Goal: Obtain resource: Download file/media

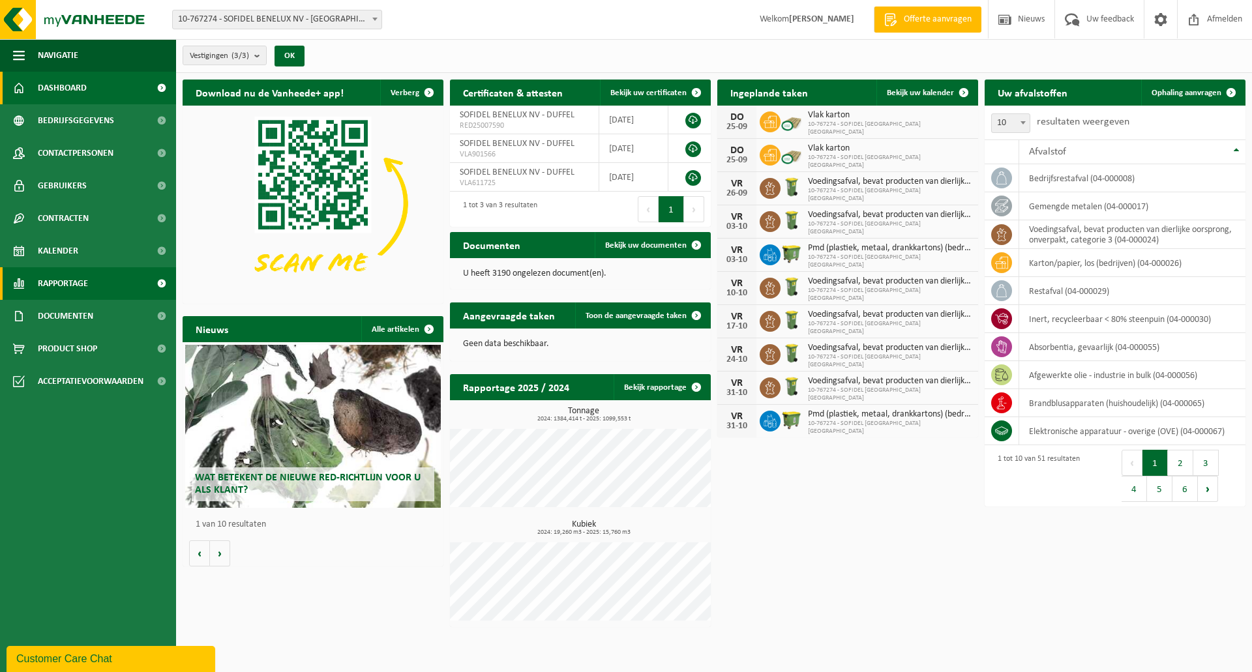
click at [61, 290] on span "Rapportage" at bounding box center [63, 283] width 50 height 33
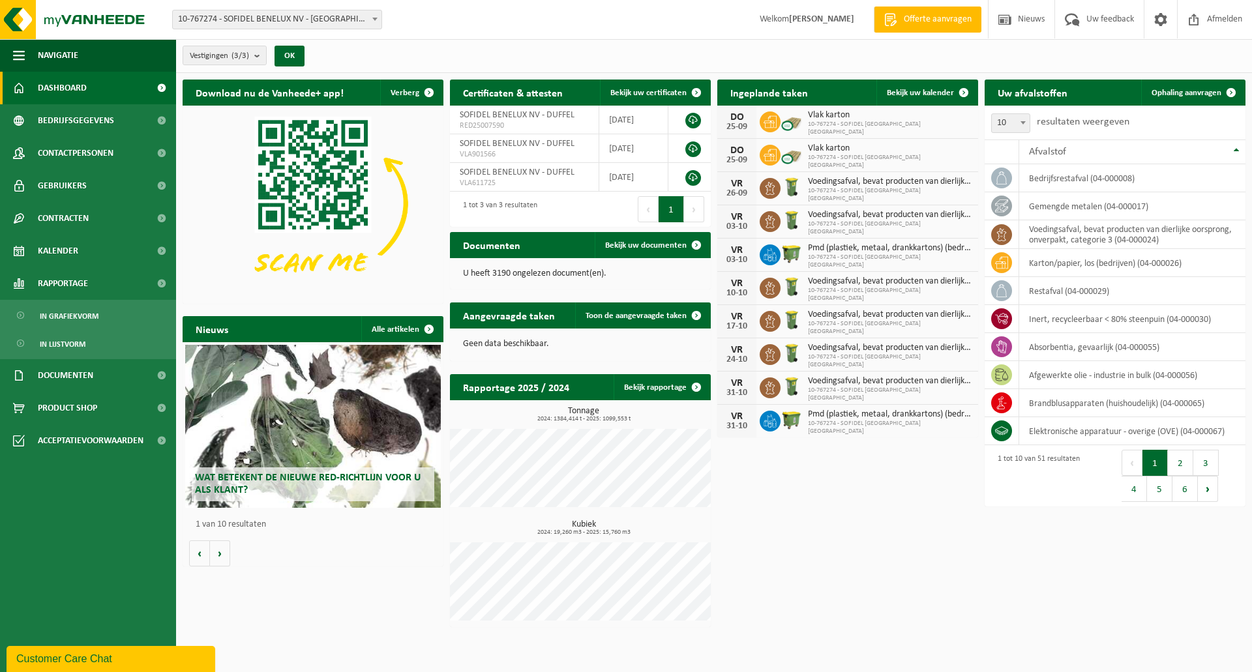
click at [382, 13] on div "Vestiging: 10-767274 - SOFIDEL [GEOGRAPHIC_DATA] [GEOGRAPHIC_DATA] - DUFFEL 10-…" at bounding box center [282, 20] width 239 height 20
click at [72, 348] on span "In lijstvorm" at bounding box center [63, 344] width 46 height 25
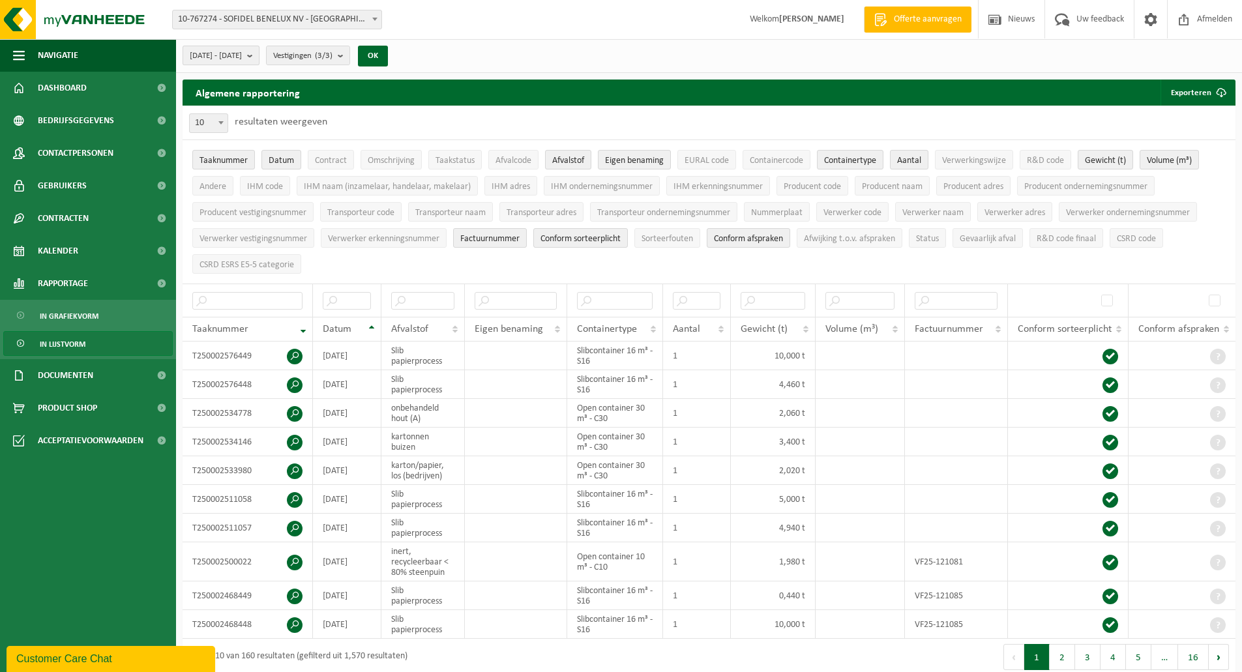
click at [259, 49] on b "submit" at bounding box center [253, 55] width 12 height 18
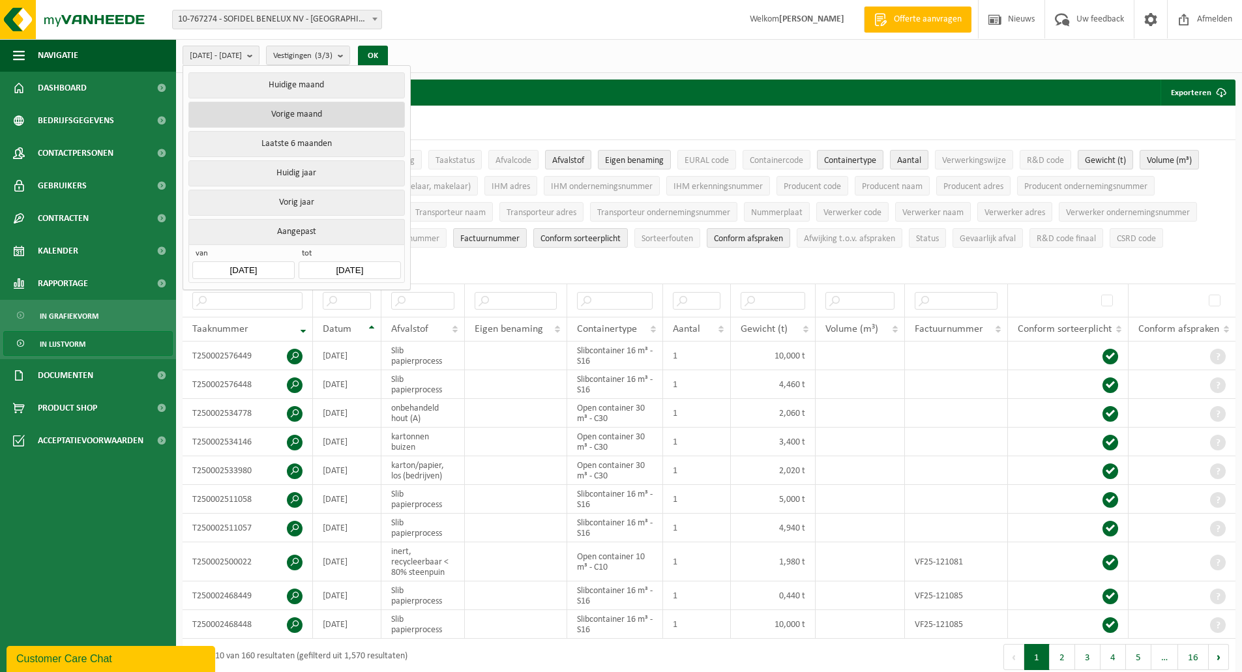
click at [289, 112] on button "Vorige maand" at bounding box center [296, 115] width 216 height 26
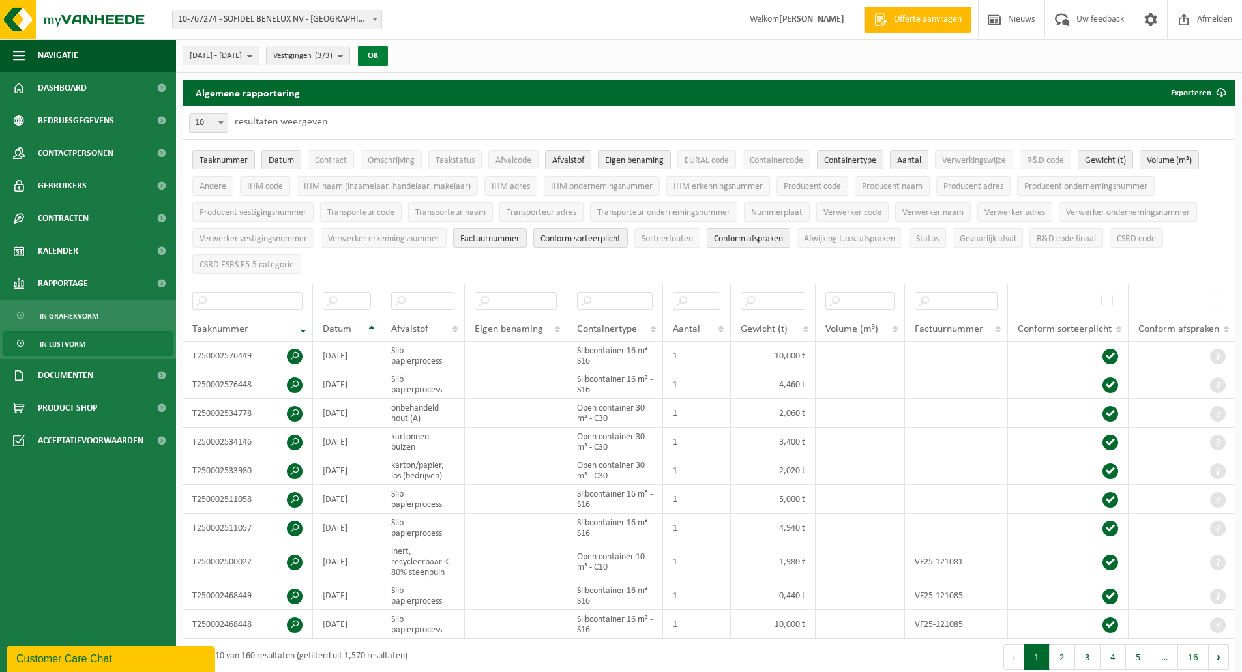
click at [388, 58] on button "OK" at bounding box center [373, 56] width 30 height 21
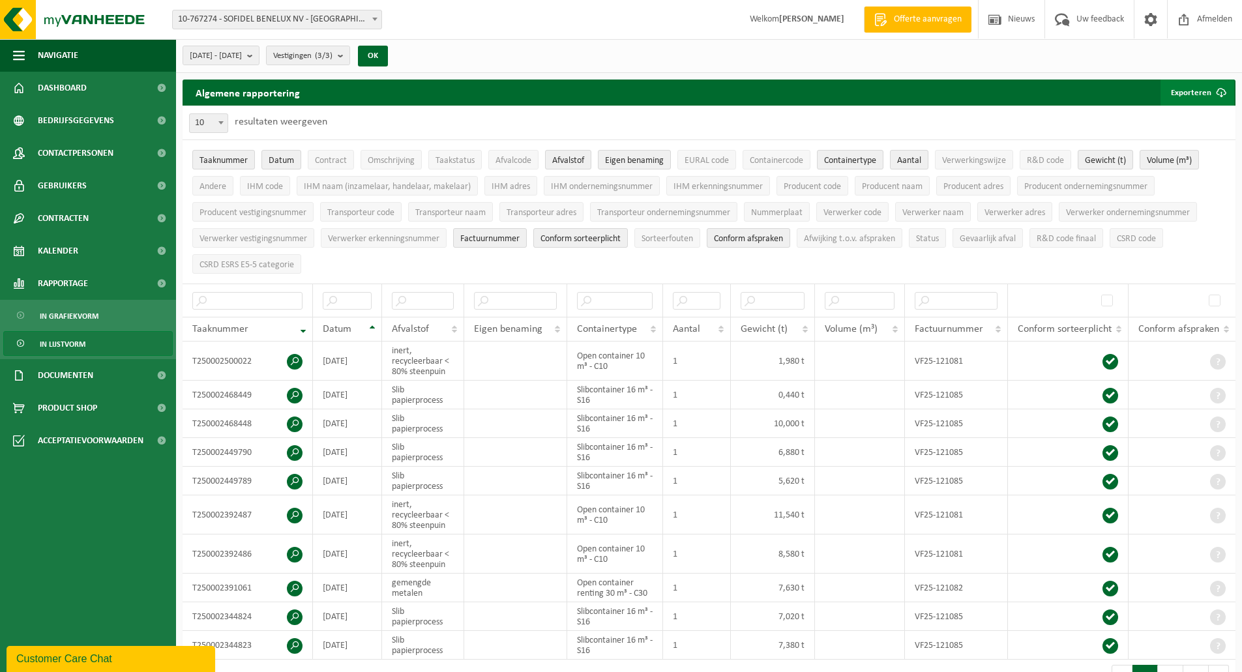
click at [1182, 95] on button "Exporteren" at bounding box center [1198, 93] width 74 height 26
click at [1184, 115] on link "Enkel mijn selectie" at bounding box center [1175, 119] width 118 height 26
